Goal: Find specific page/section: Find specific page/section

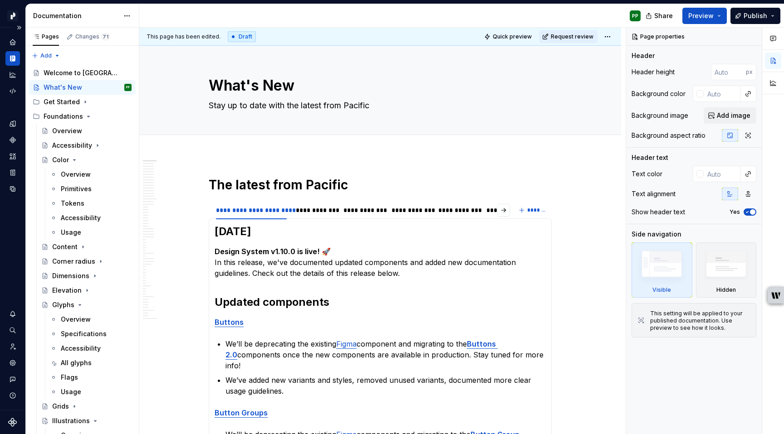
click at [15, 56] on icon "Documentation" at bounding box center [13, 59] width 3 height 6
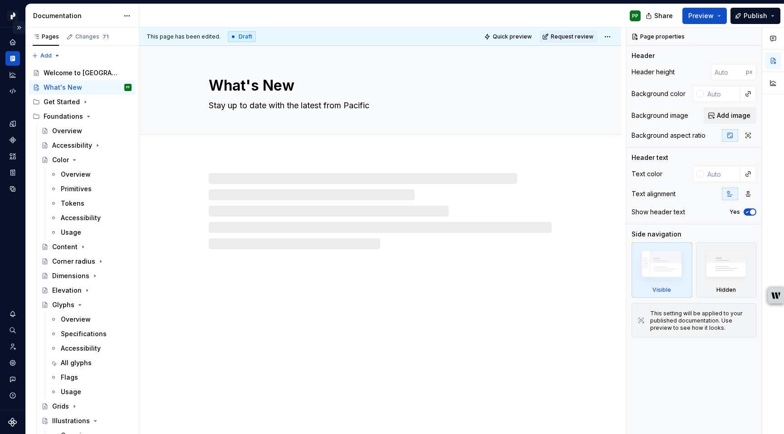
click at [20, 27] on button "Expand sidebar" at bounding box center [19, 27] width 13 height 13
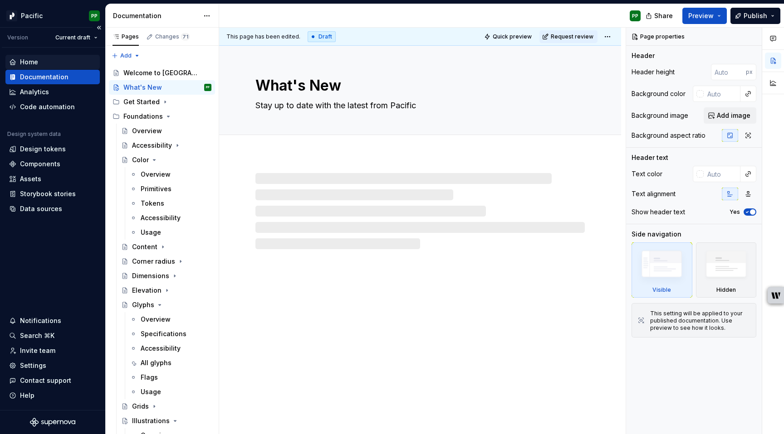
type textarea "*"
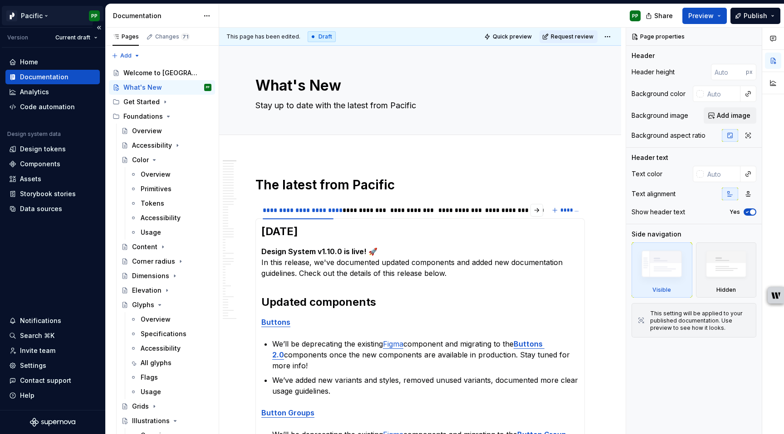
click at [41, 13] on html "Pacific PP Version Current draft Home Documentation Analytics Code automation D…" at bounding box center [392, 217] width 784 height 434
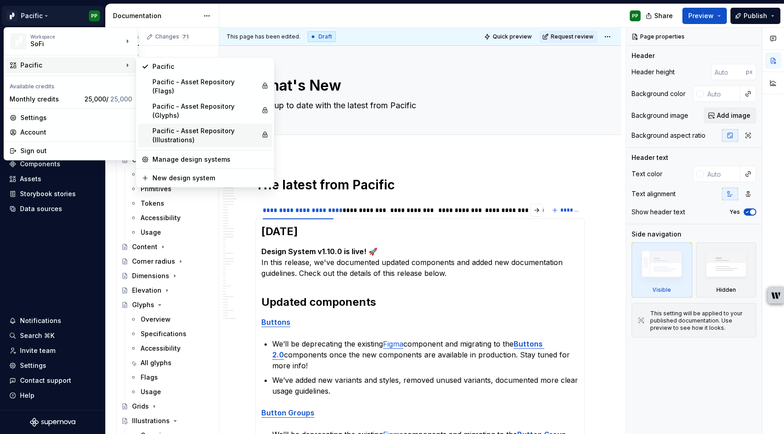
click at [190, 127] on div "Pacific - Asset Repository (Illustrations)" at bounding box center [204, 136] width 105 height 18
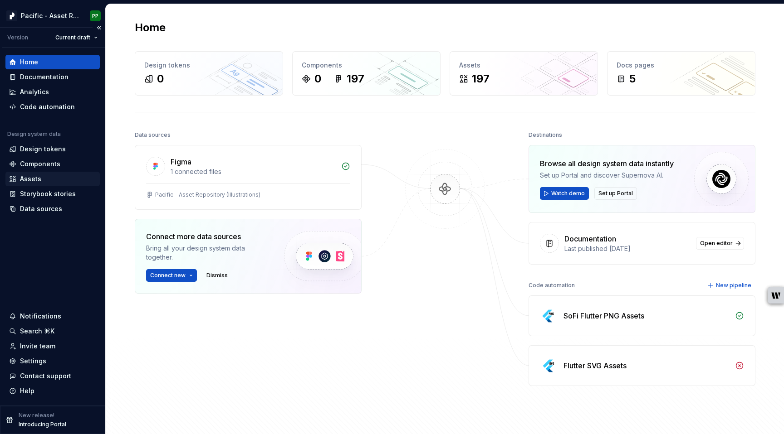
click at [35, 176] on div "Assets" at bounding box center [30, 179] width 21 height 9
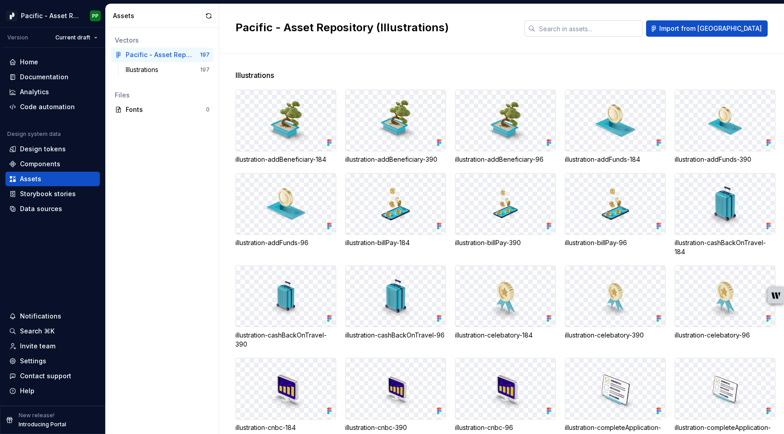
click at [642, 27] on input "text" at bounding box center [588, 28] width 107 height 16
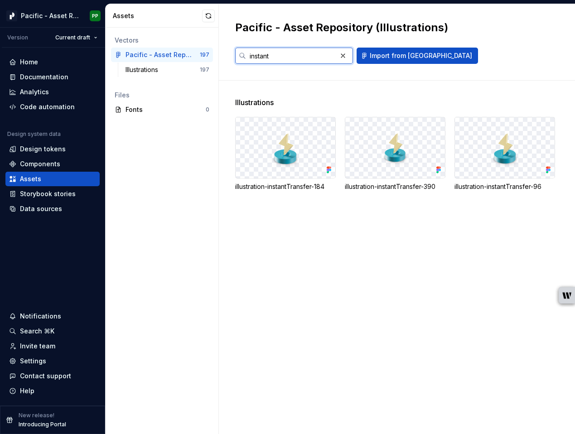
type input "instant"
click at [449, 282] on div "Illustrations illustration-instantTransfer-184 illustration-instantTransfer-390…" at bounding box center [405, 258] width 340 height 354
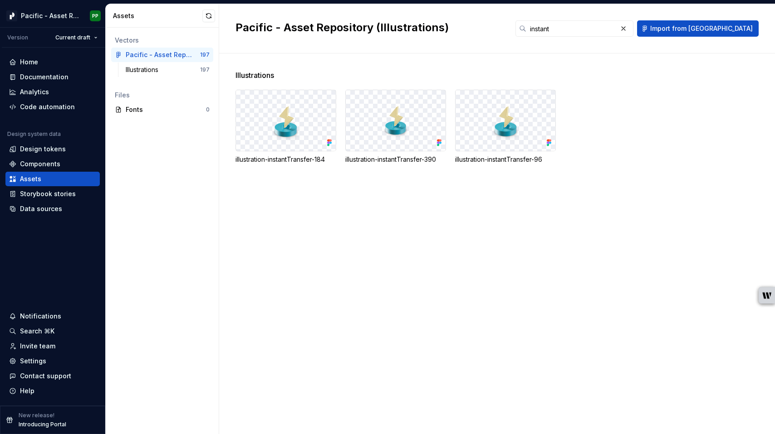
click at [392, 278] on div "Illustrations illustration-instantTransfer-184 illustration-instantTransfer-390…" at bounding box center [504, 244] width 539 height 381
